Goal: Transaction & Acquisition: Book appointment/travel/reservation

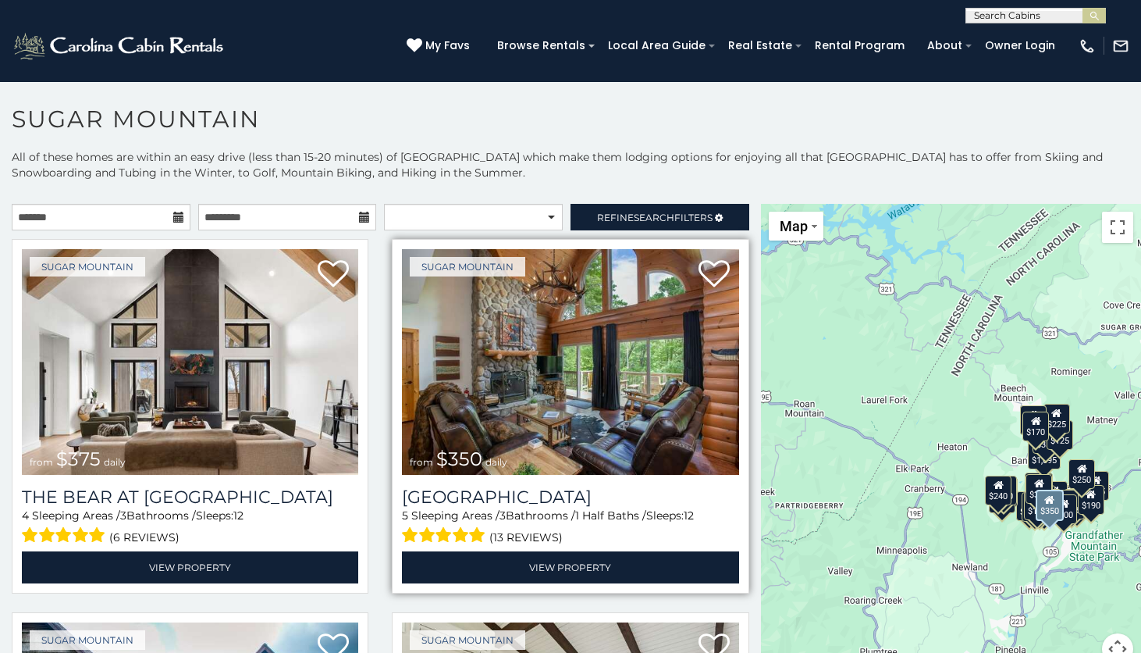
click at [745, 347] on div "Sugar Mountain from $350 daily Grouse Moor Lodge 5 Sleeping Areas / 3 Bathrooms…" at bounding box center [570, 416] width 357 height 354
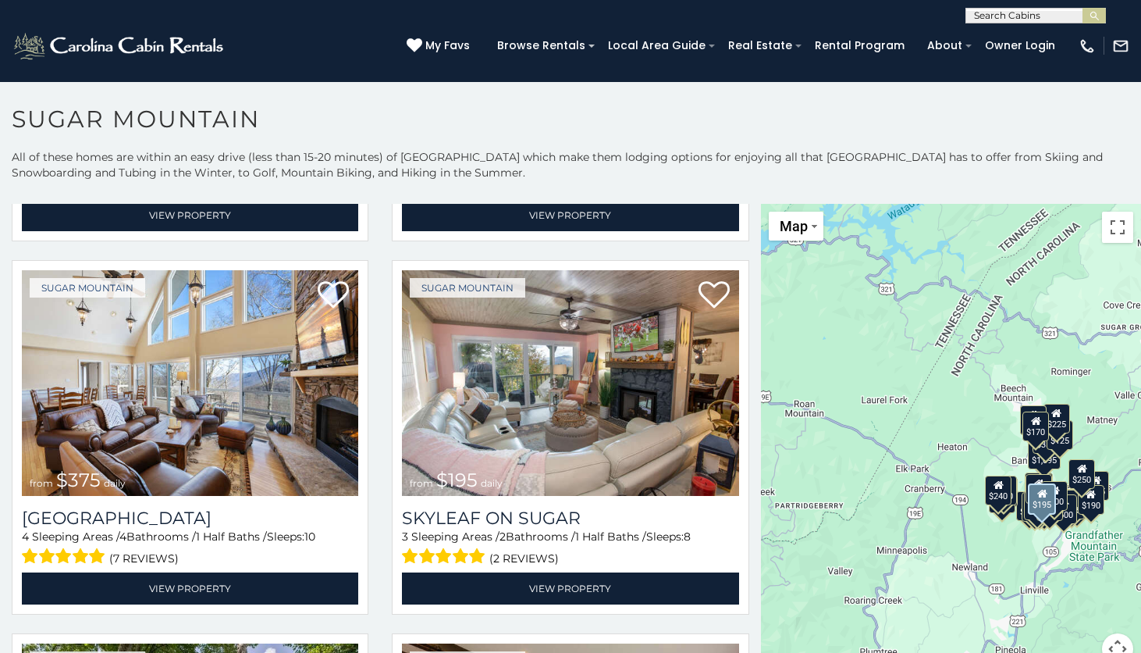
scroll to position [750, 0]
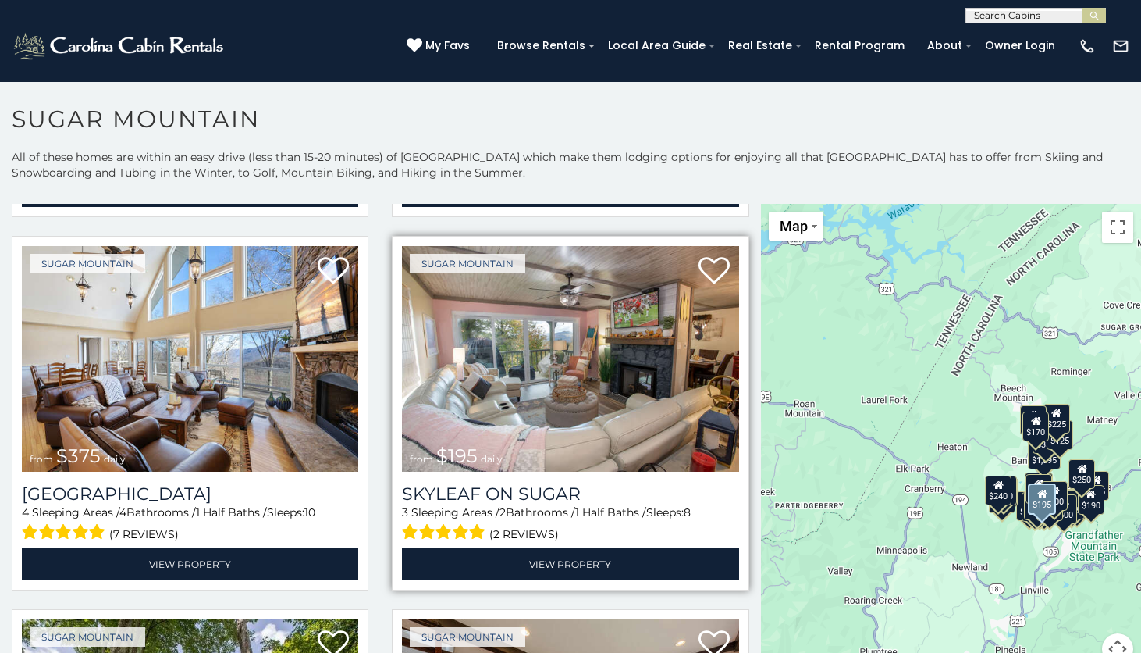
click at [492, 356] on img at bounding box center [570, 359] width 337 height 226
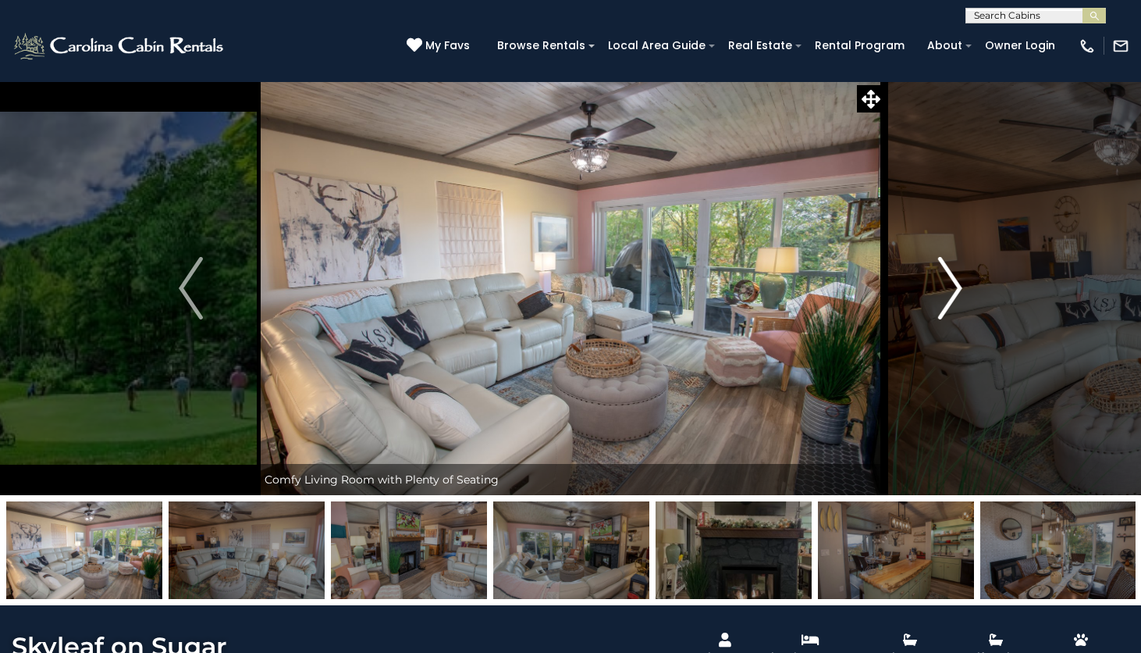
click at [947, 287] on img "Next" at bounding box center [949, 288] width 23 height 62
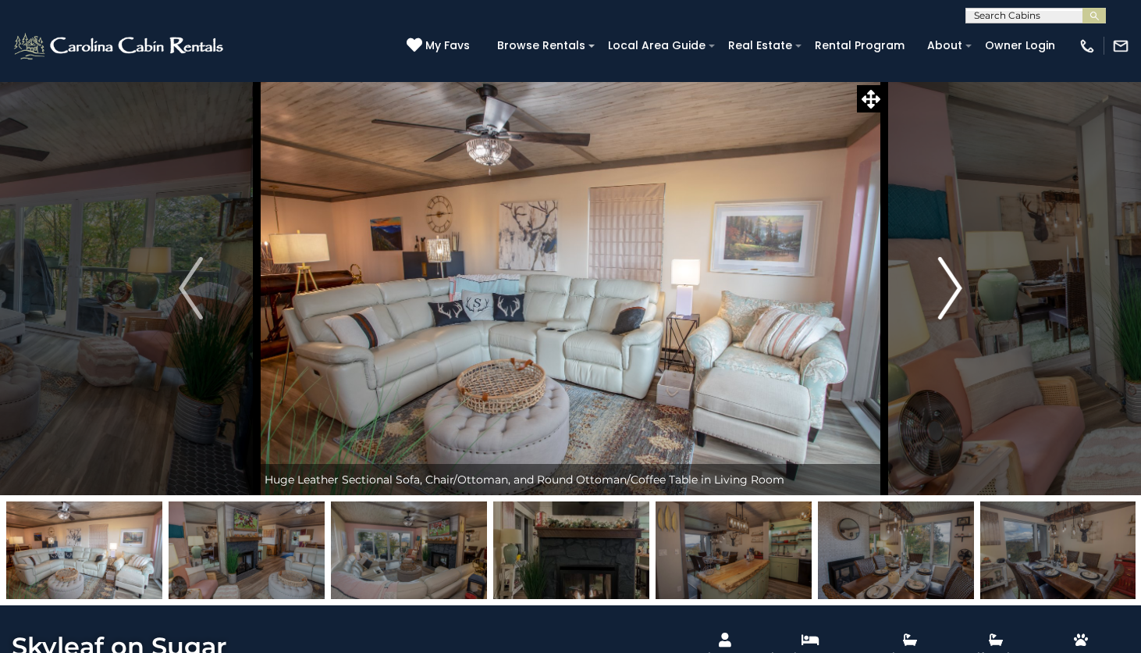
click at [947, 287] on img "Next" at bounding box center [949, 288] width 23 height 62
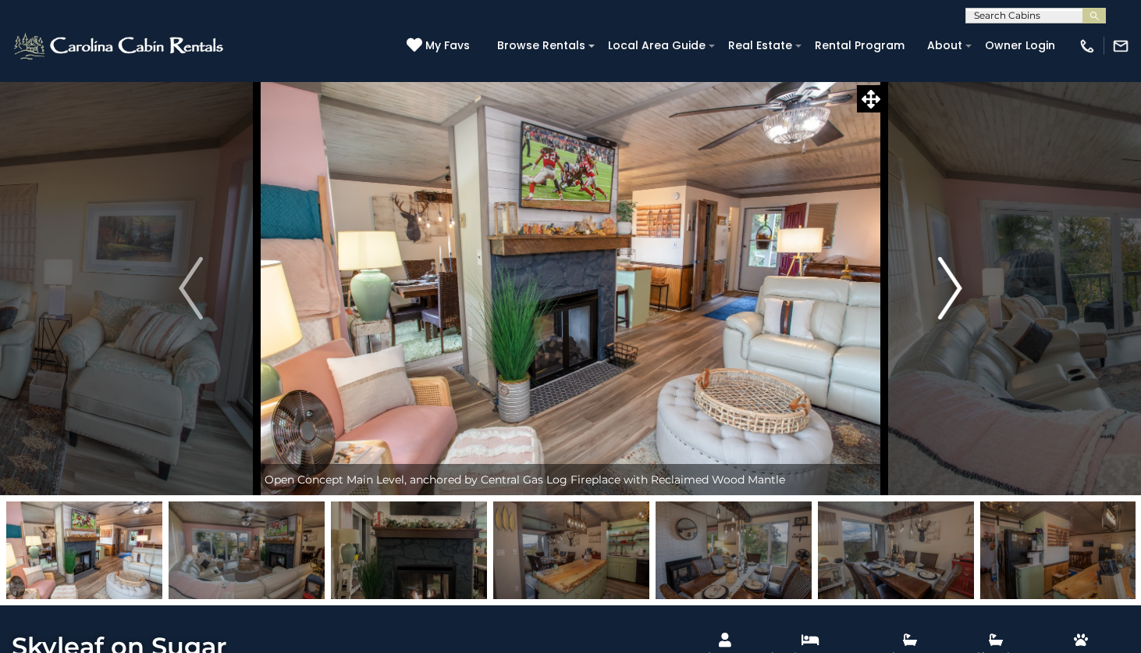
click at [947, 287] on img "Next" at bounding box center [949, 288] width 23 height 62
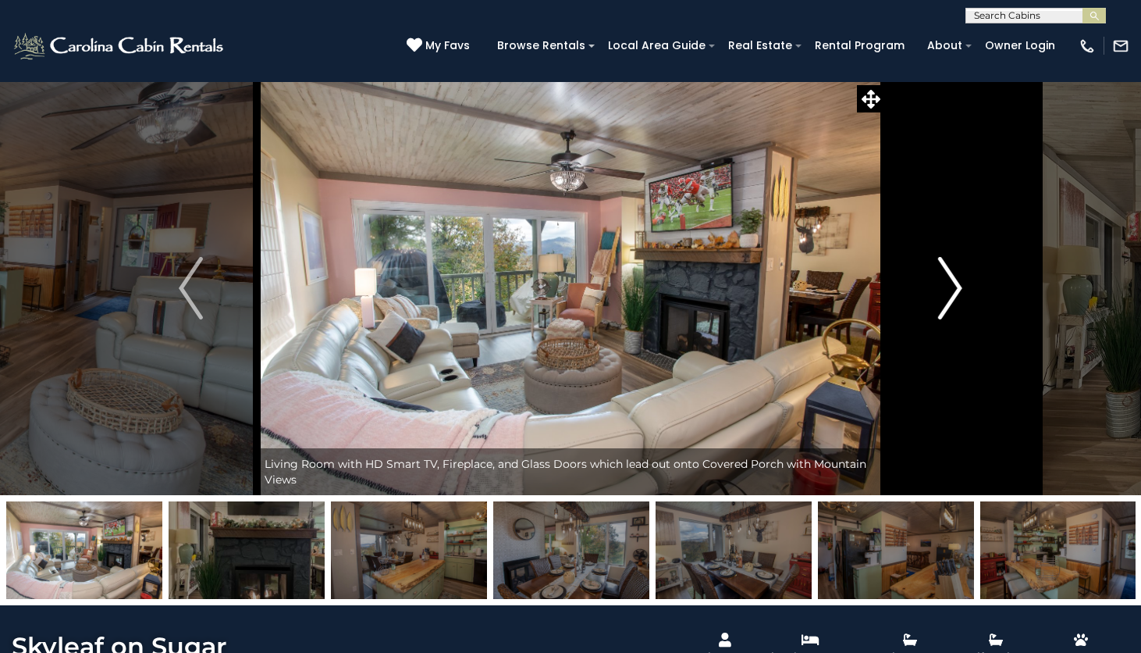
click at [947, 287] on img "Next" at bounding box center [949, 288] width 23 height 62
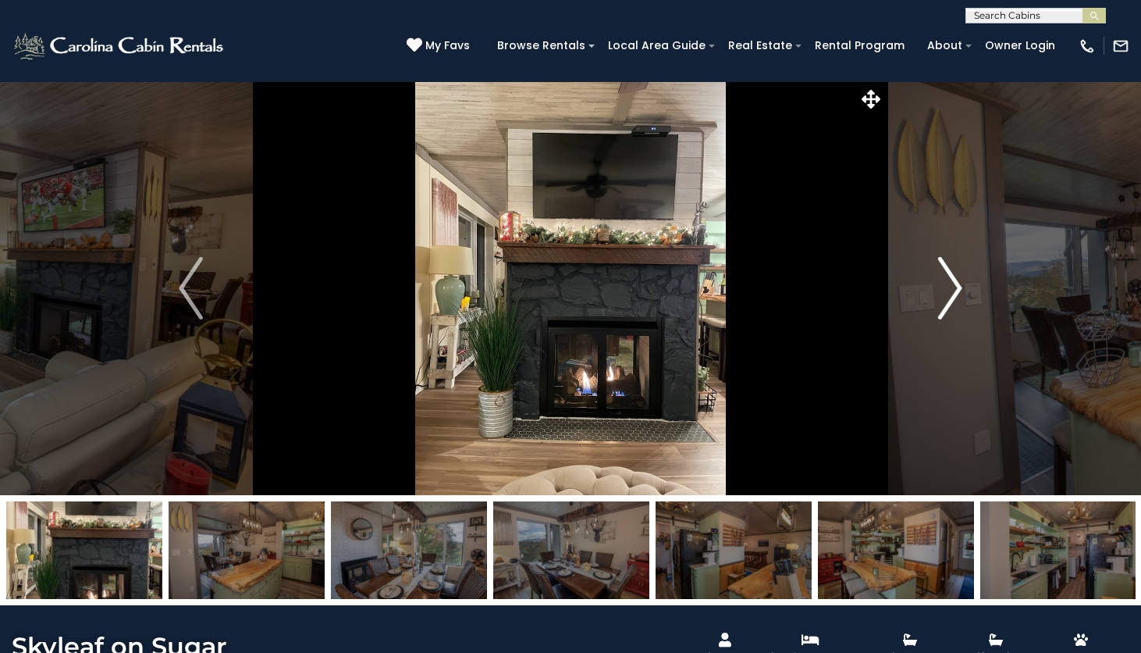
click at [947, 287] on img "Next" at bounding box center [949, 288] width 23 height 62
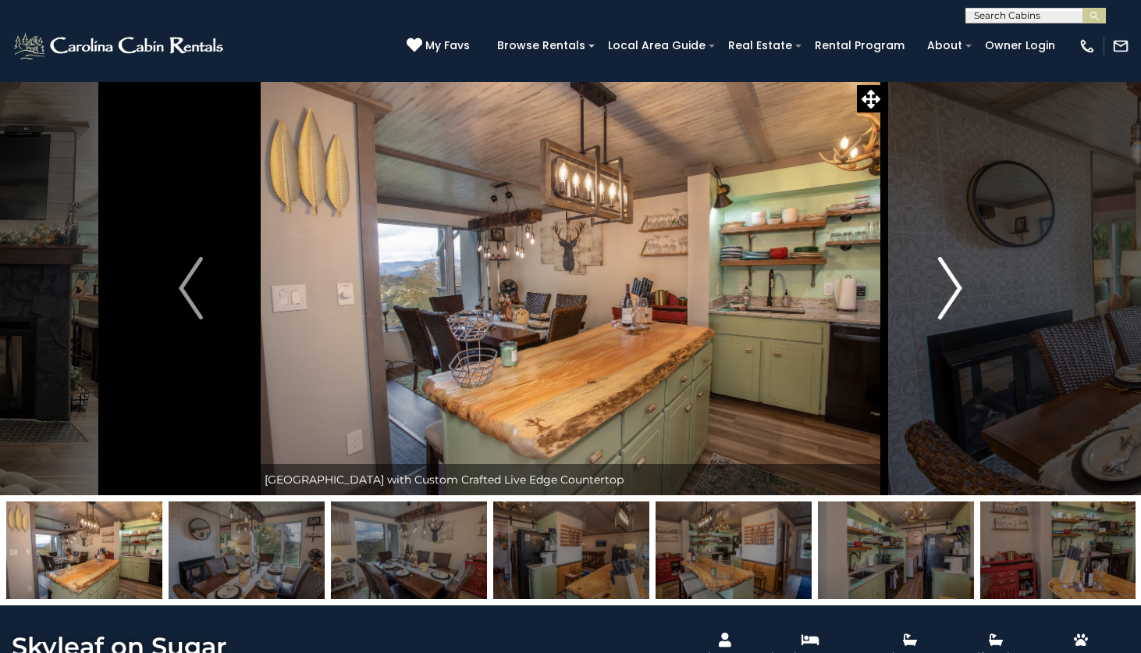
click at [947, 287] on img "Next" at bounding box center [949, 288] width 23 height 62
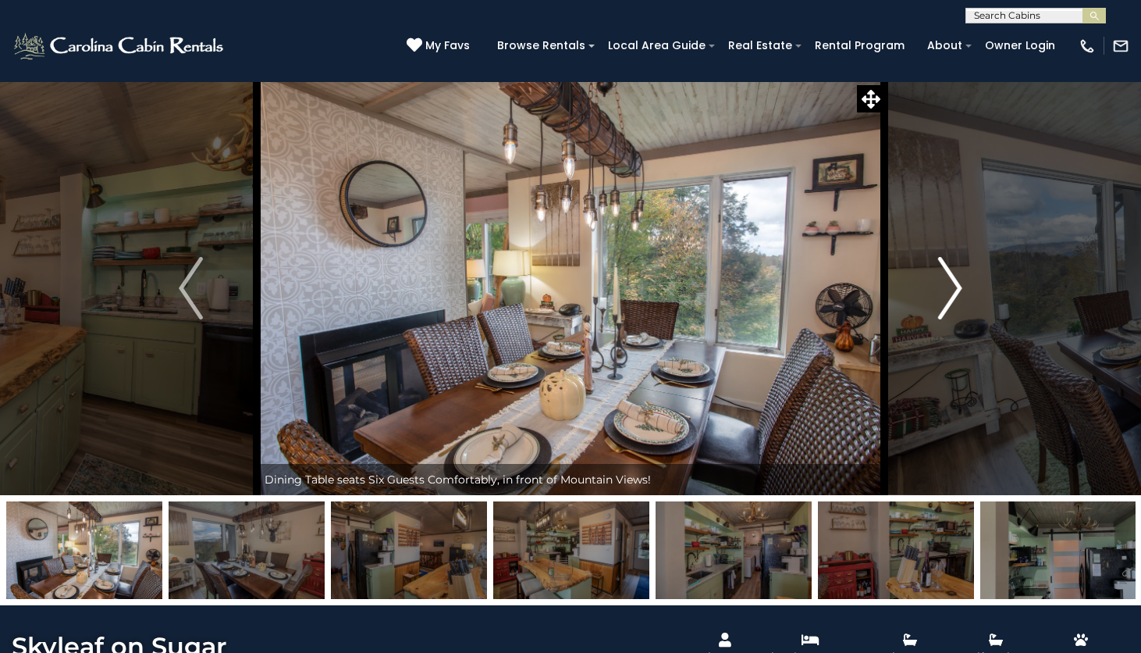
click at [947, 287] on img "Next" at bounding box center [949, 288] width 23 height 62
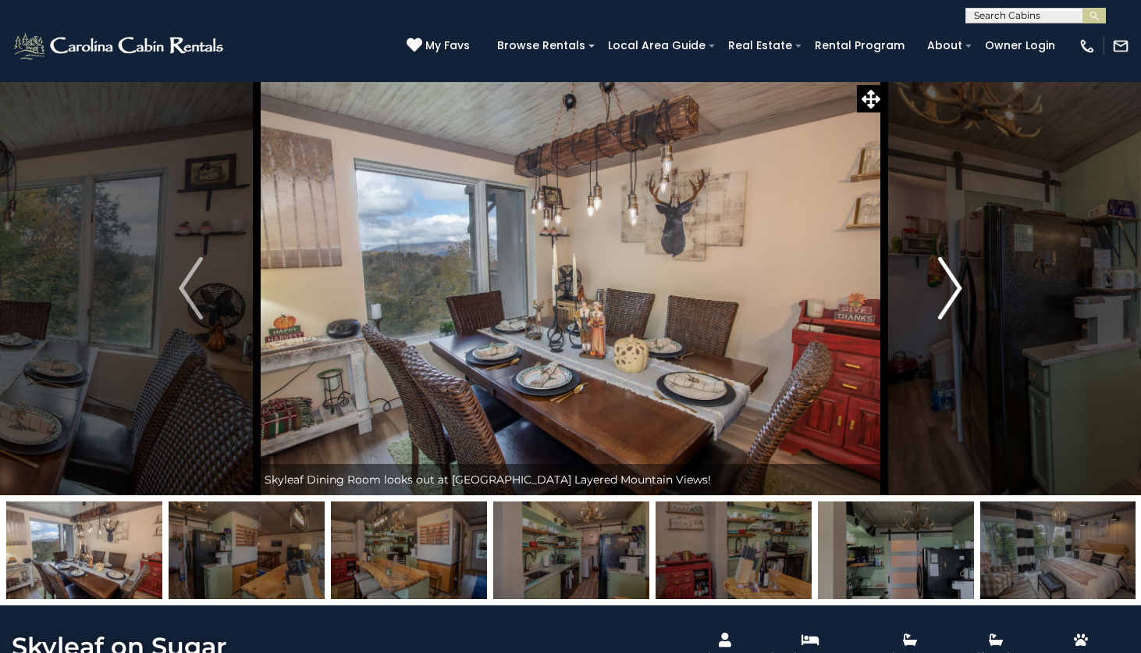
click at [947, 287] on img "Next" at bounding box center [949, 288] width 23 height 62
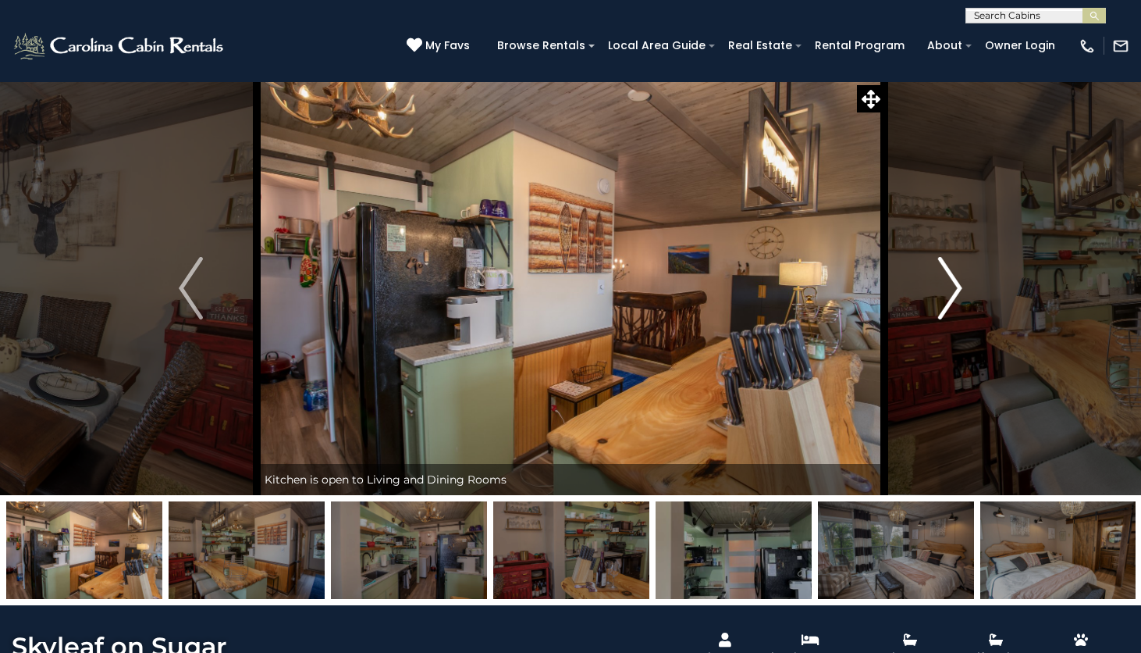
click at [947, 287] on img "Next" at bounding box center [949, 288] width 23 height 62
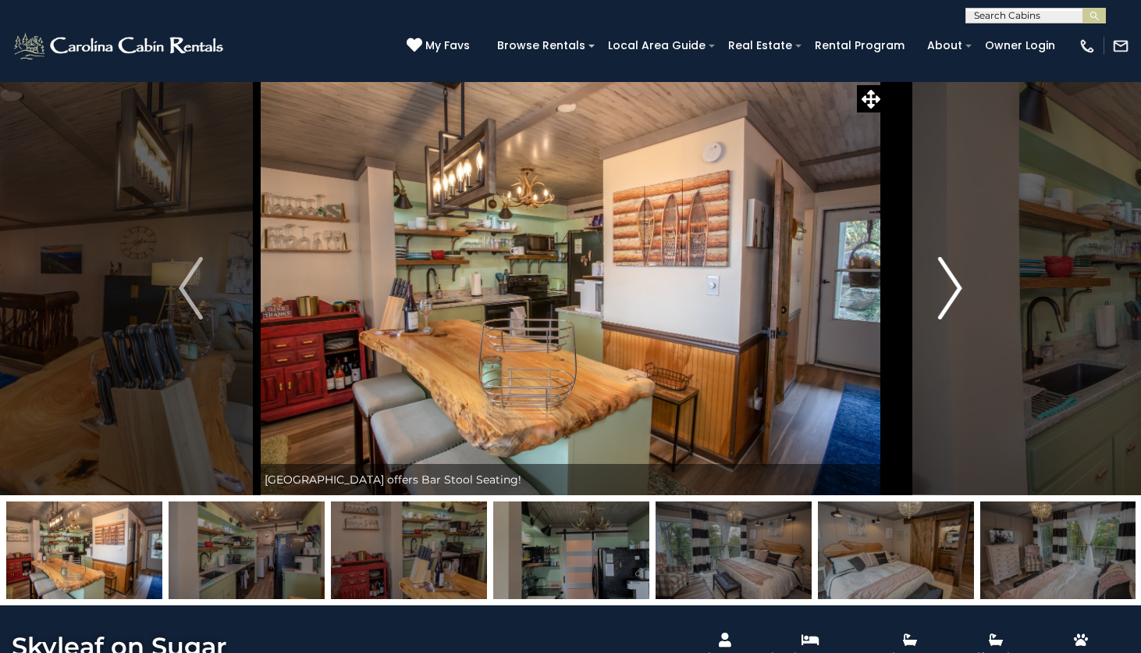
click at [947, 287] on img "Next" at bounding box center [949, 288] width 23 height 62
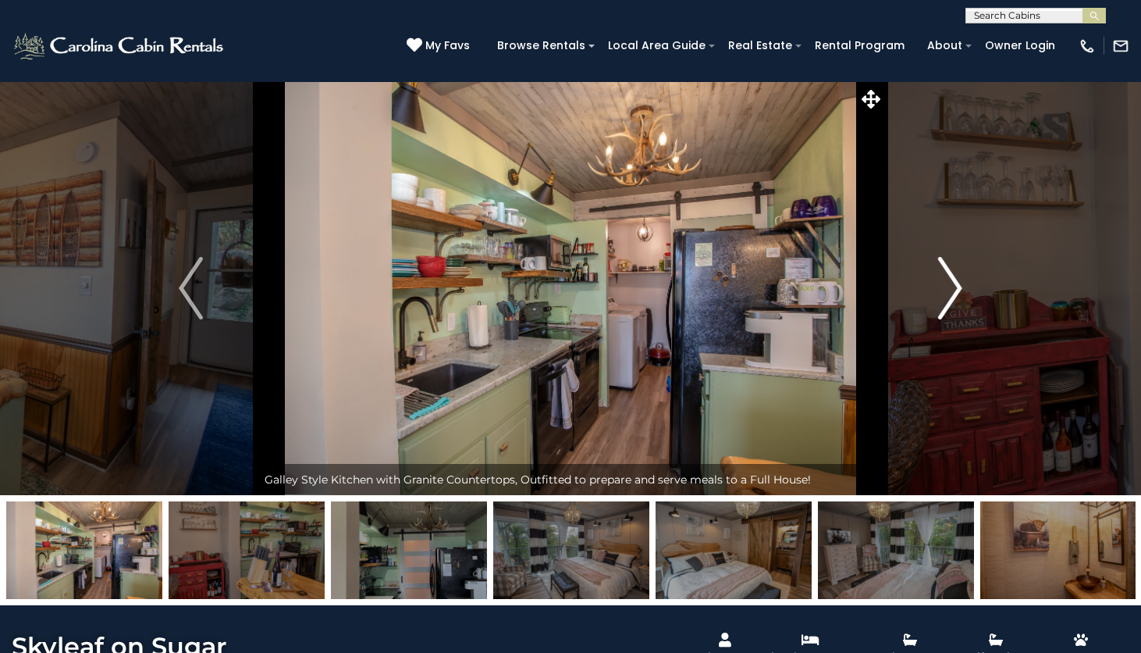
click at [947, 287] on img "Next" at bounding box center [949, 288] width 23 height 62
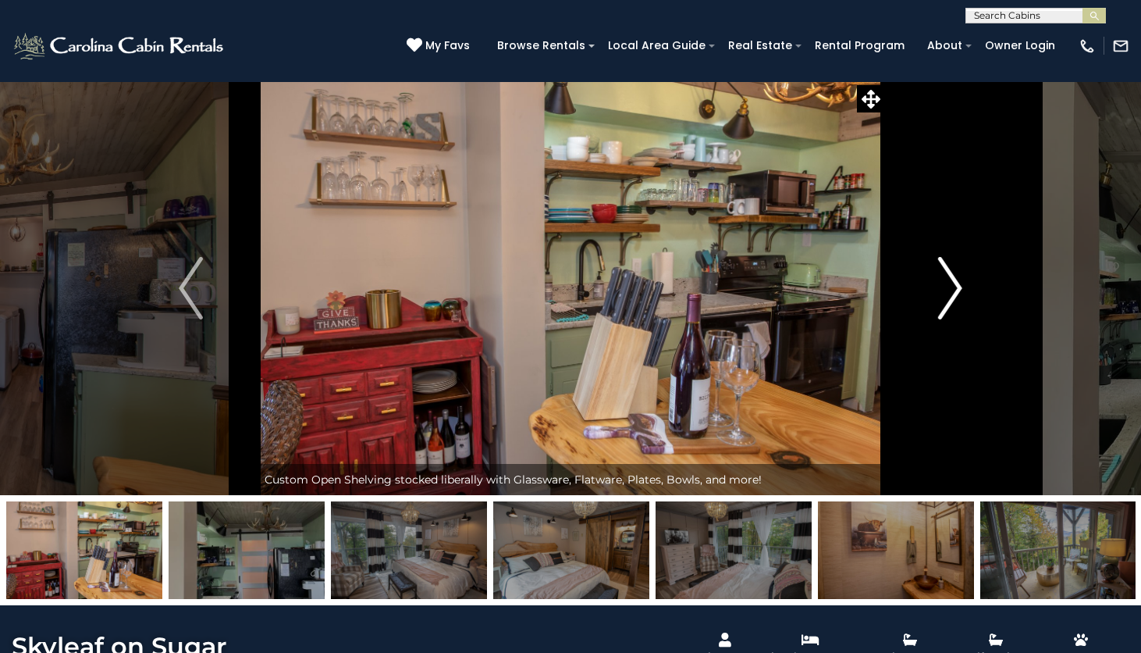
click at [947, 287] on img "Next" at bounding box center [949, 288] width 23 height 62
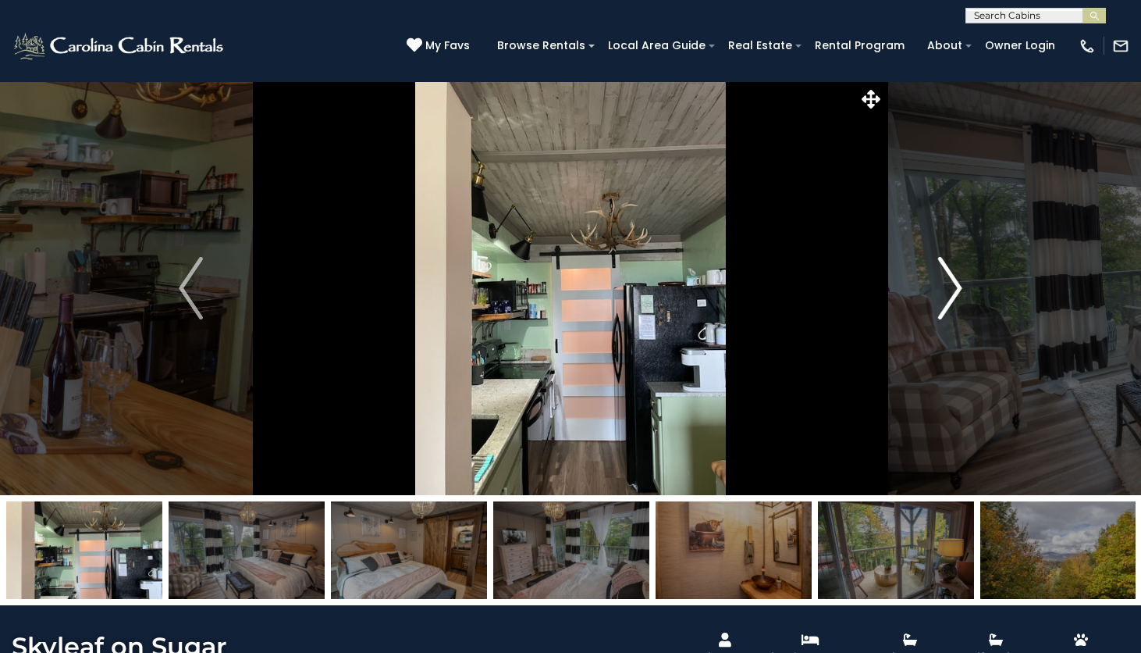
click at [947, 287] on img "Next" at bounding box center [949, 288] width 23 height 62
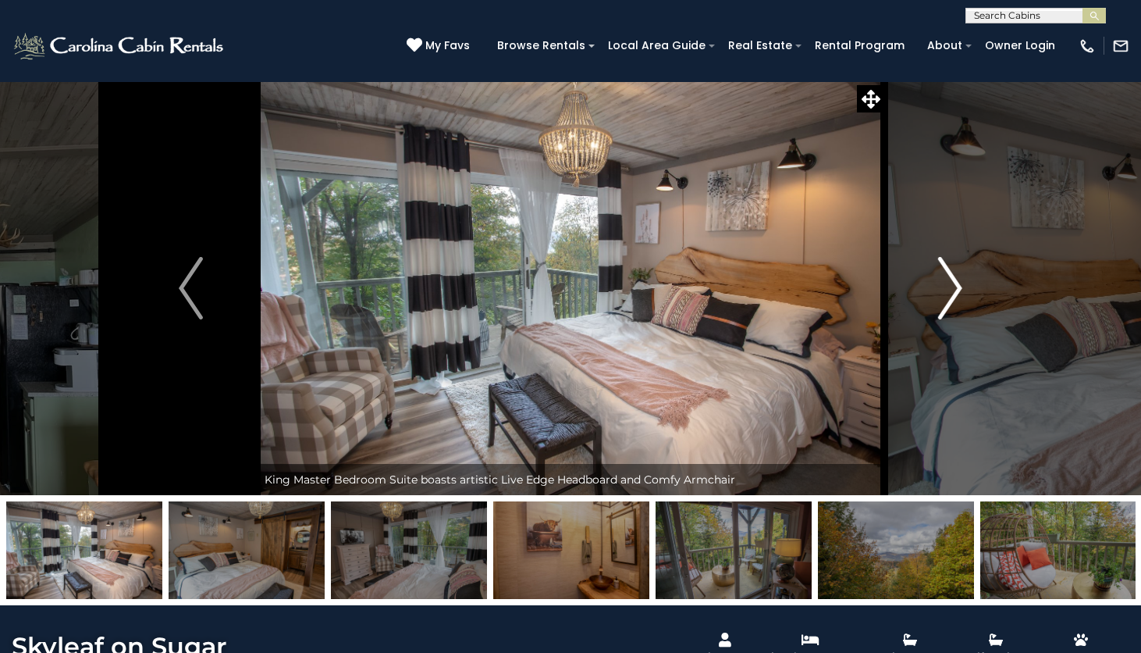
click at [947, 287] on img "Next" at bounding box center [949, 288] width 23 height 62
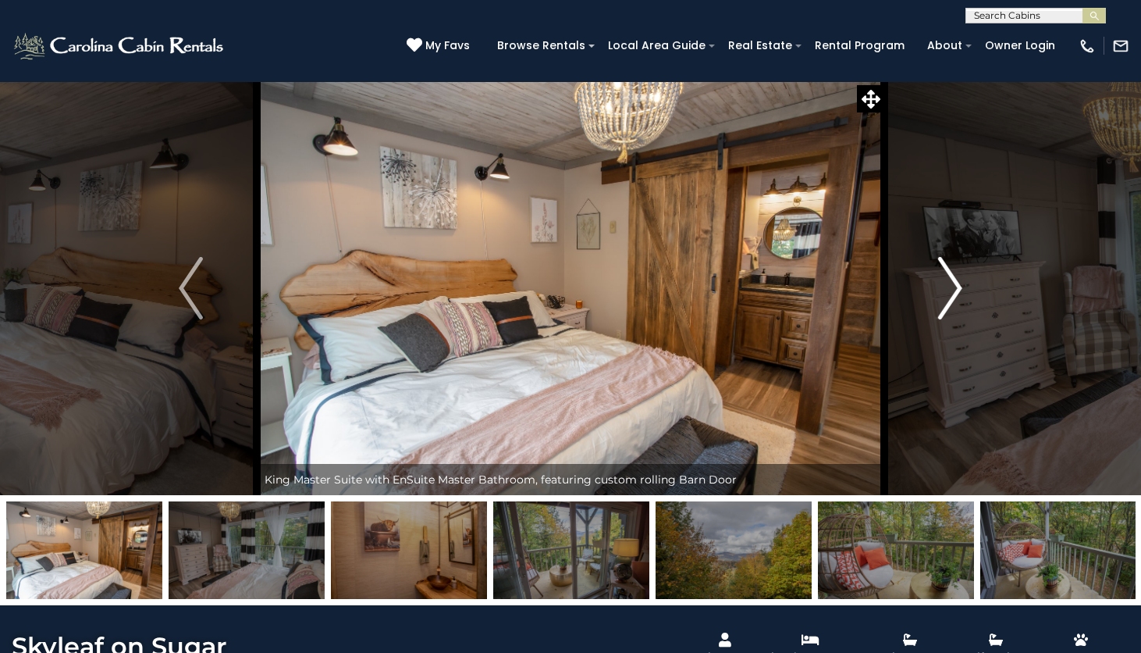
click at [947, 287] on img "Next" at bounding box center [949, 288] width 23 height 62
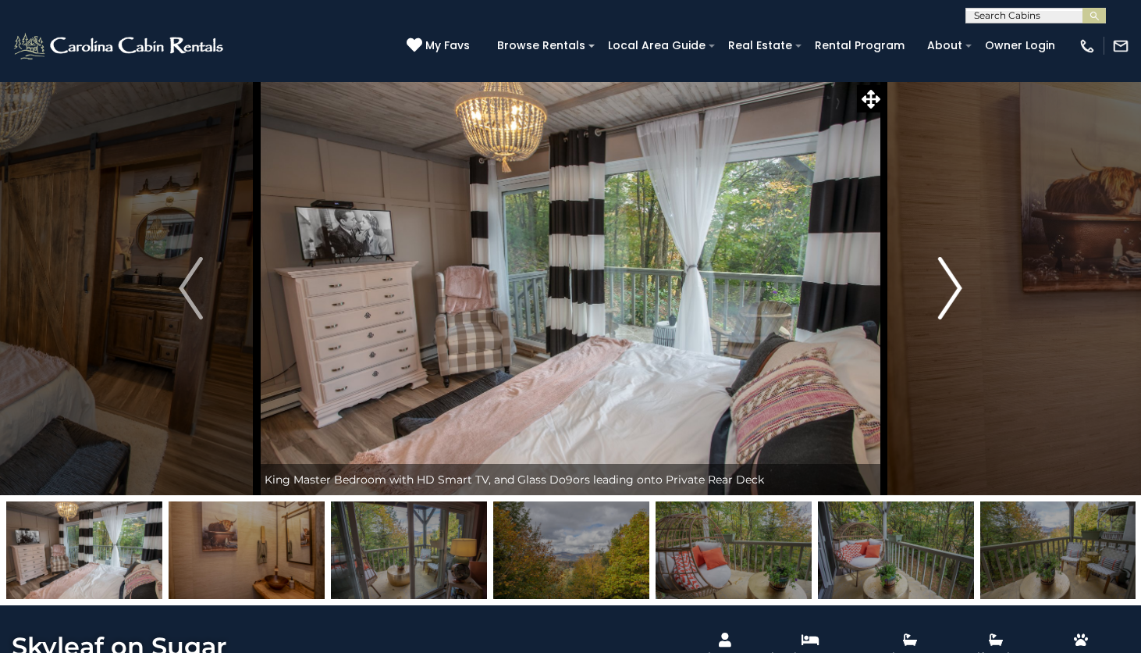
click at [947, 287] on img "Next" at bounding box center [949, 288] width 23 height 62
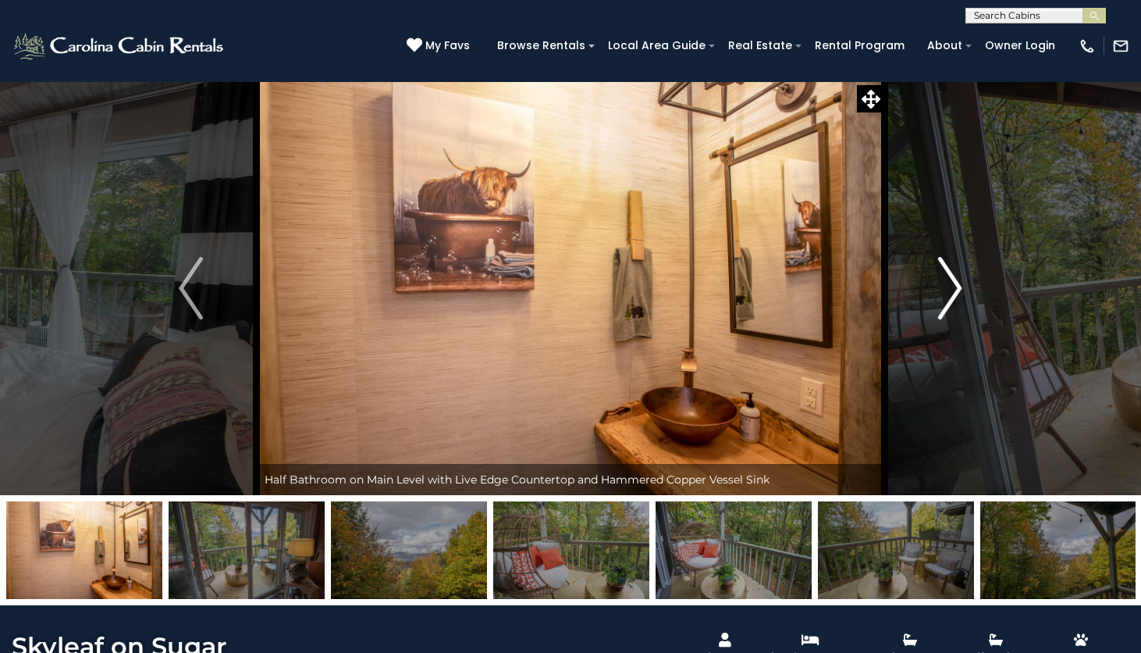
click at [947, 287] on img "Next" at bounding box center [949, 288] width 23 height 62
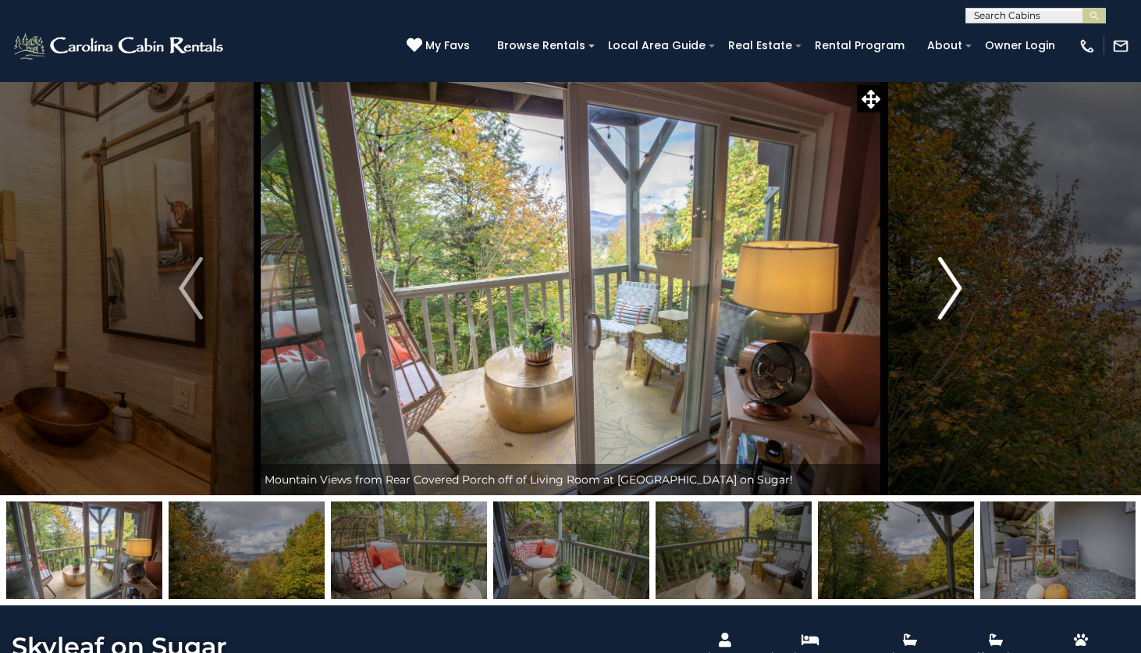
click at [947, 287] on img "Next" at bounding box center [949, 288] width 23 height 62
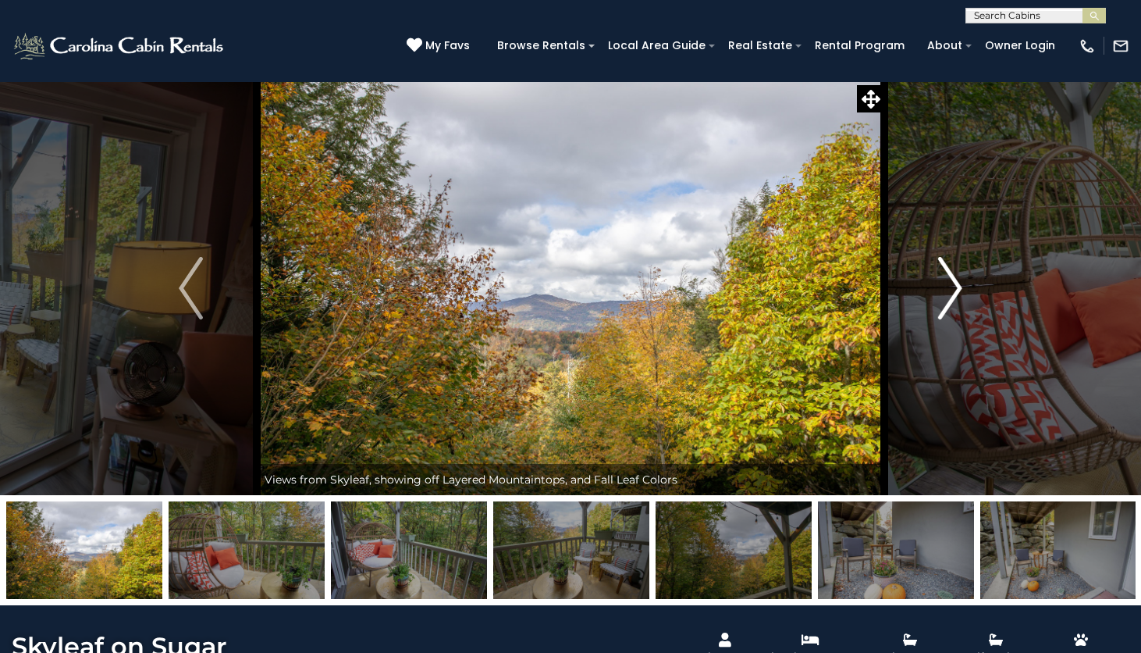
click at [947, 287] on img "Next" at bounding box center [949, 288] width 23 height 62
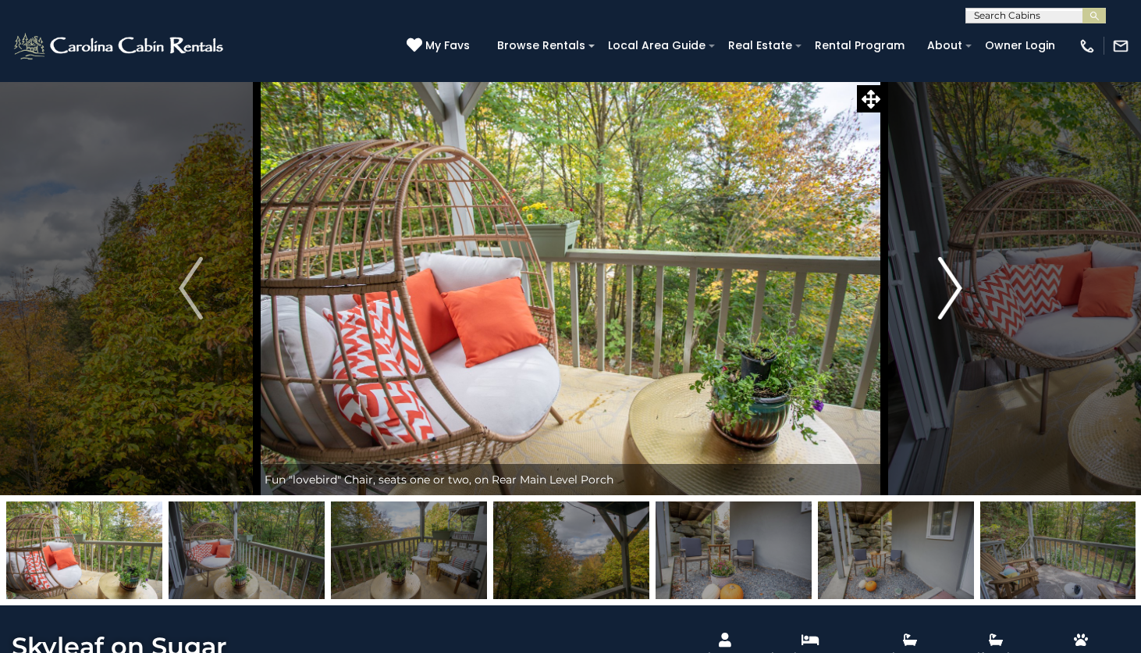
click at [947, 287] on img "Next" at bounding box center [949, 288] width 23 height 62
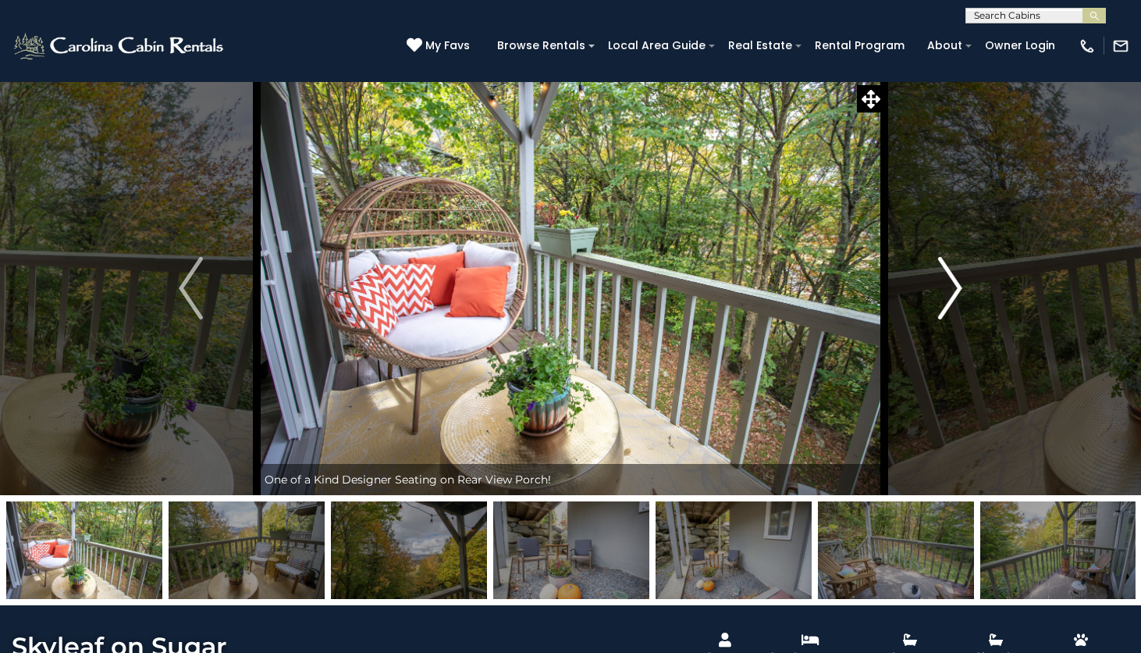
click at [947, 287] on img "Next" at bounding box center [949, 288] width 23 height 62
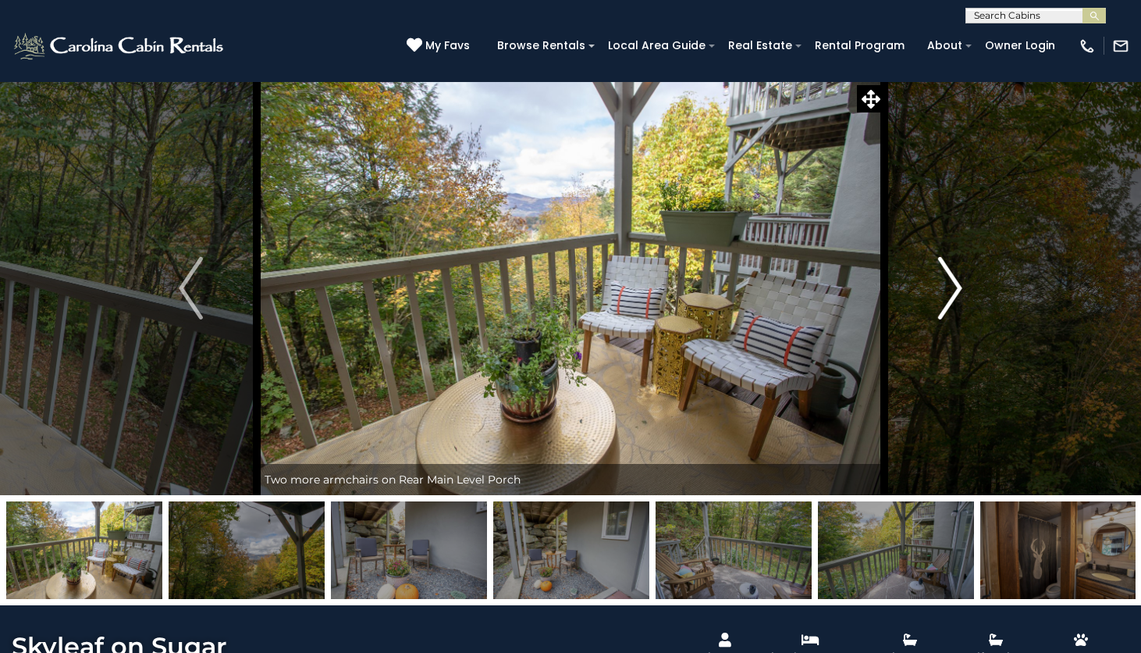
click at [947, 287] on img "Next" at bounding box center [949, 288] width 23 height 62
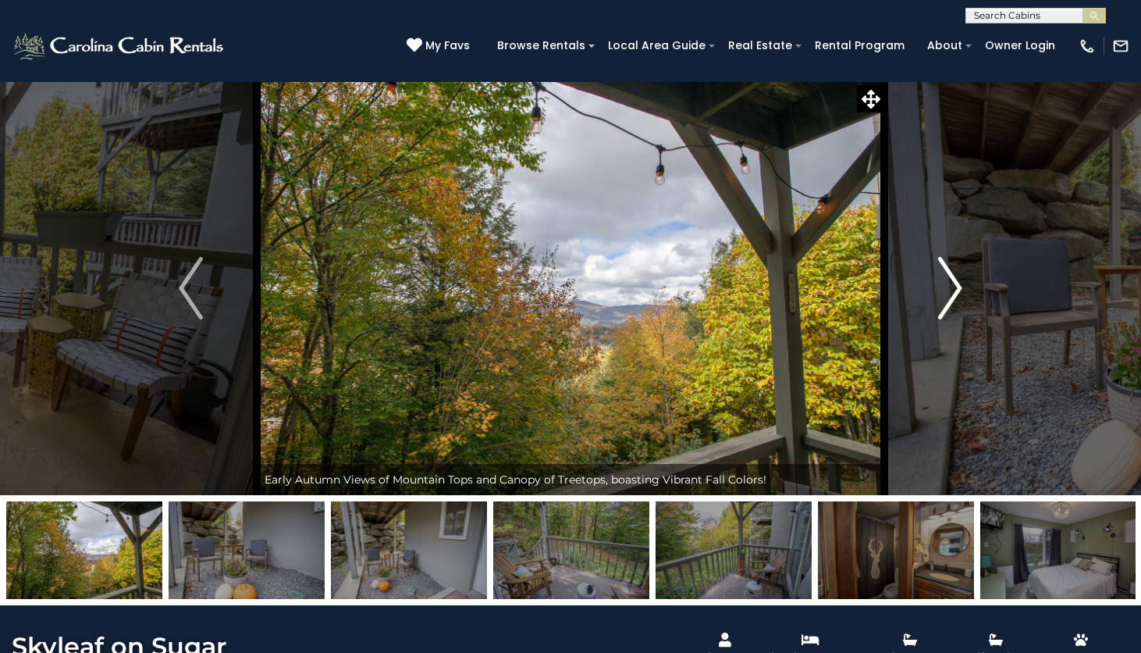
click at [947, 287] on img "Next" at bounding box center [949, 288] width 23 height 62
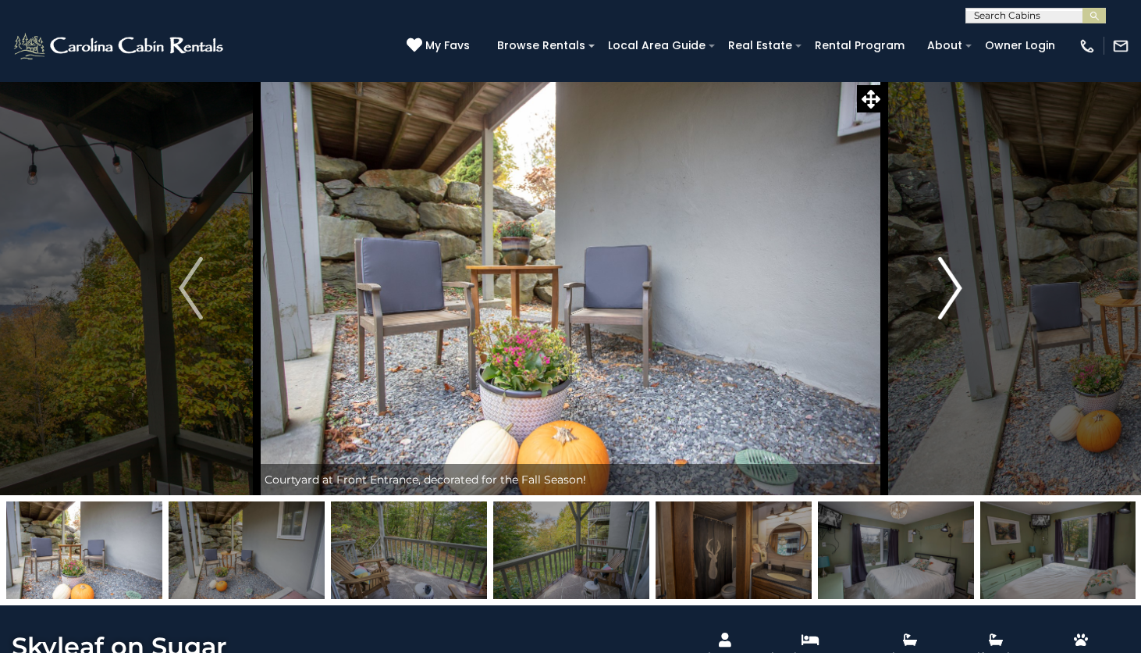
click at [947, 287] on img "Next" at bounding box center [949, 288] width 23 height 62
